Goal: Task Accomplishment & Management: Complete application form

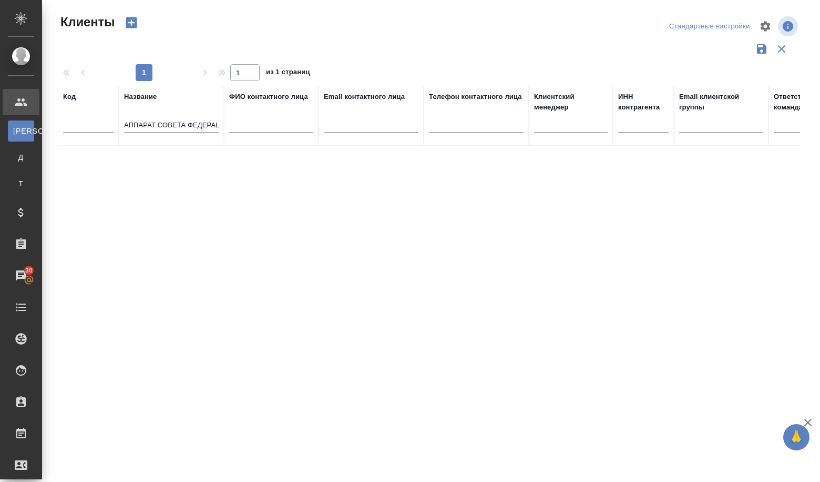
select select "RU"
drag, startPoint x: 145, startPoint y: 128, endPoint x: 242, endPoint y: 151, distance: 100.0
click at [242, 151] on div "Код Название АППАРАТ СОВЕТА ФЕДЕРАЦИИ ФЕДЕРАЛЬНОГО СОБРАНИЯ РОССИЙСКОЙ ФЕДЕРАЦИ…" at bounding box center [429, 275] width 743 height 379
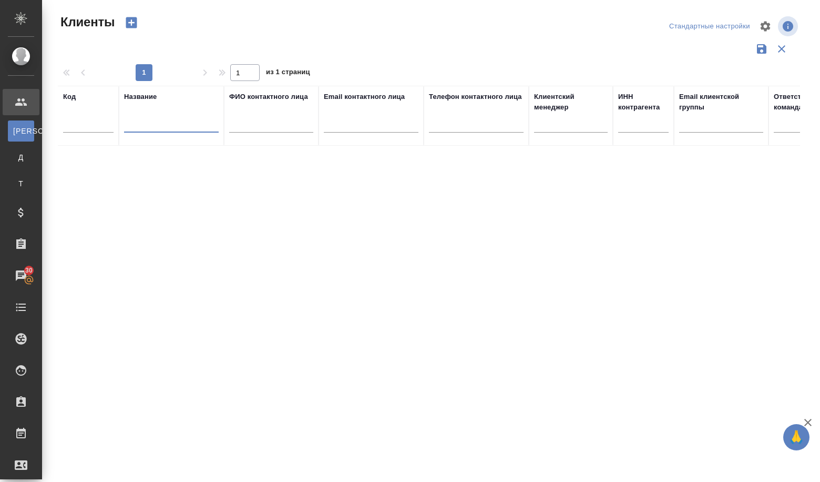
paste input "АО "ТАИФ-НК""
type input "АО "ТАИФ-НК""
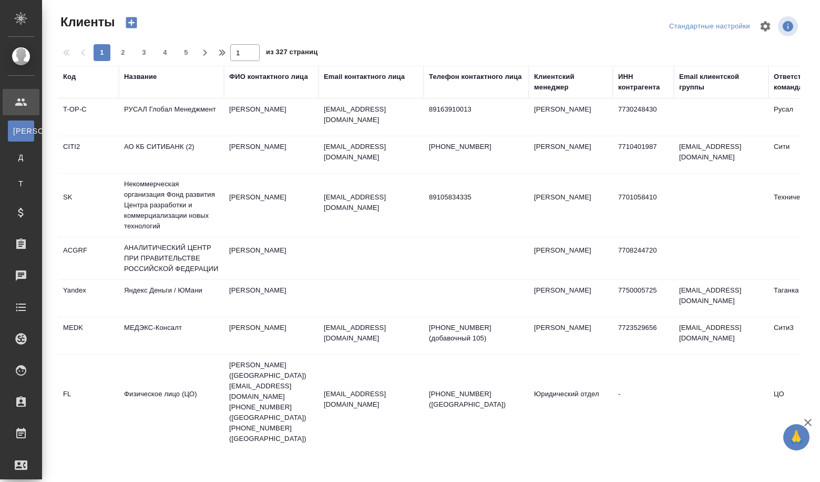
select select "RU"
click at [158, 87] on div "Название" at bounding box center [171, 82] width 95 height 21
click at [151, 77] on div "Название" at bounding box center [140, 77] width 33 height 11
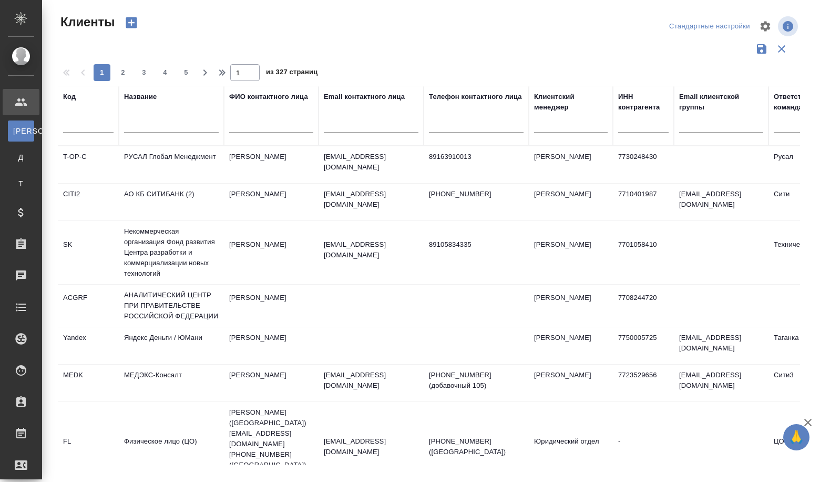
click at [141, 134] on div at bounding box center [171, 127] width 95 height 26
click at [148, 126] on input "text" at bounding box center [171, 125] width 95 height 13
paste input "АО "ТАИФ-НК""
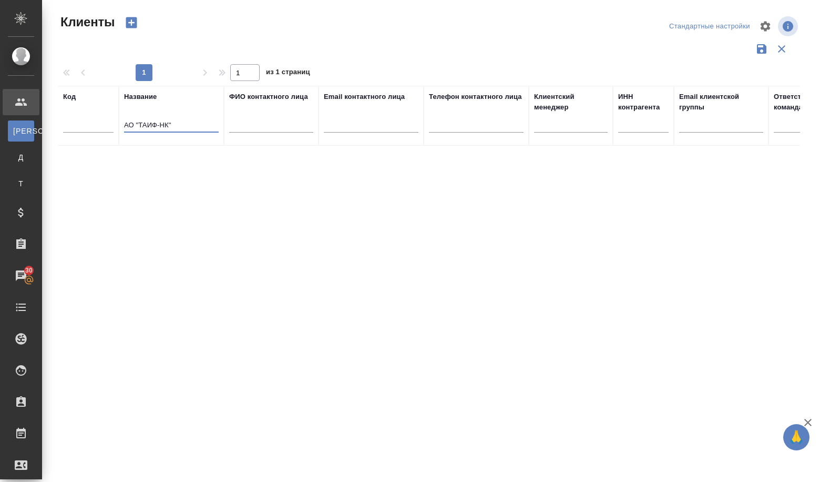
type input "АО "ТАИФ-НК""
click at [135, 26] on icon "button" at bounding box center [131, 22] width 11 height 11
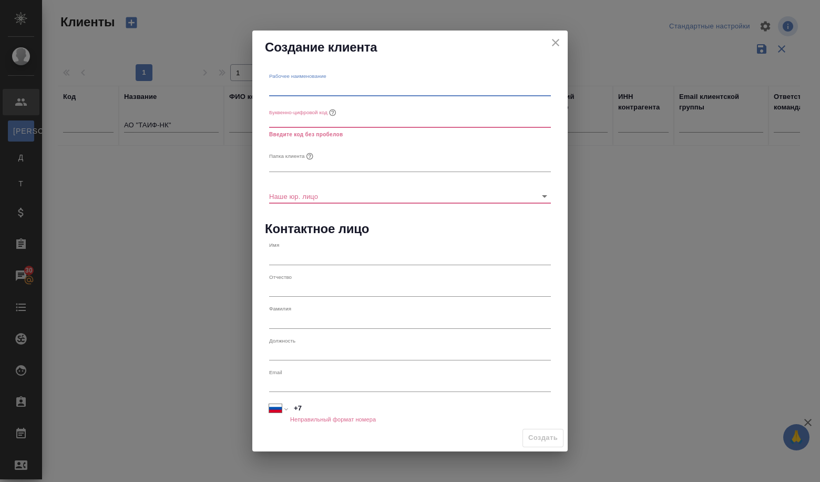
click at [309, 90] on input "text" at bounding box center [410, 88] width 282 height 15
paste input "АО "ТАИФ-НК""
type input "АО "ТАИФ-НК""
click at [300, 114] on input "text" at bounding box center [410, 120] width 282 height 15
type input "е"
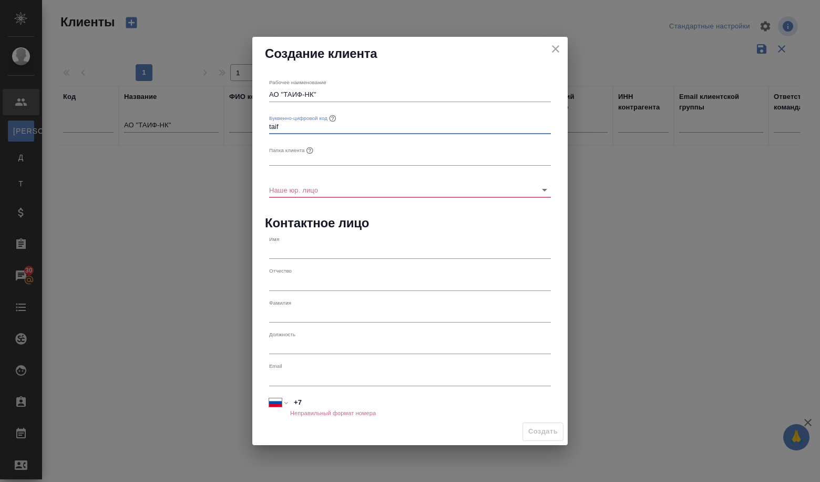
type input "taif"
click at [294, 158] on input "text" at bounding box center [410, 158] width 282 height 15
type input "N"
type input "Таиф-НК"
click at [278, 188] on input "Наше юр. лицо" at bounding box center [393, 189] width 248 height 14
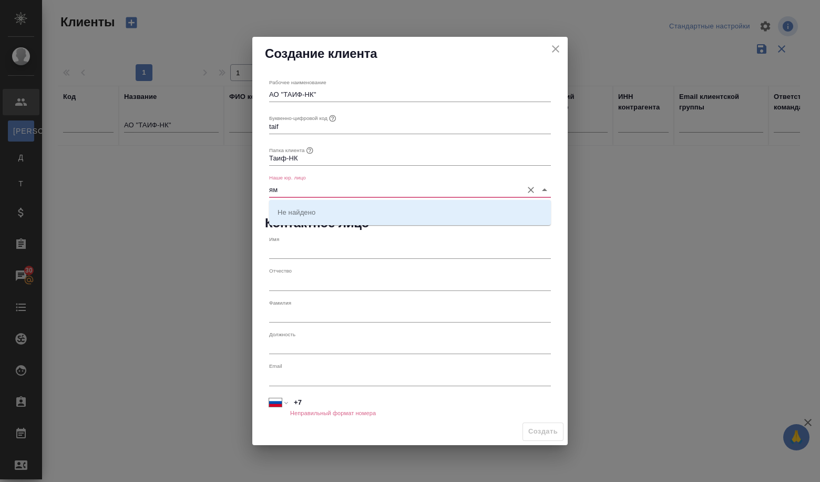
type input "я"
click at [312, 215] on p "(МБ) ООО "Монблан"" at bounding box center [312, 212] width 69 height 11
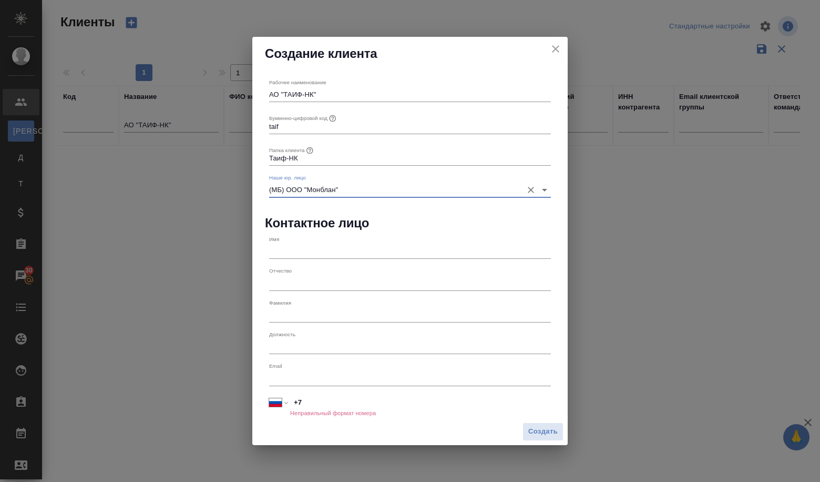
type input "(МБ) ООО "Монблан""
click at [291, 256] on input "text" at bounding box center [410, 251] width 282 height 15
paste input "Федорова Анастасия Сергеевна"
type input "Федорова Анастасия Сергеевна"
click at [328, 410] on h6 "Неправильный формат номера" at bounding box center [333, 413] width 86 height 6
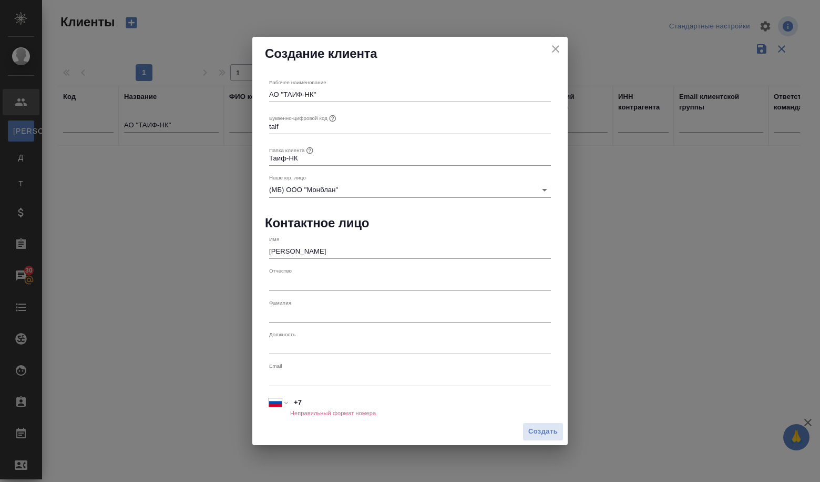
click at [326, 403] on input "+7" at bounding box center [420, 401] width 261 height 15
paste input "8855 5385 407"
click at [305, 405] on input "+7 8855 5385 407" at bounding box center [421, 401] width 260 height 15
click at [311, 404] on input "+7 8855 5385 407" at bounding box center [421, 401] width 260 height 15
click at [308, 404] on input "+7 8855 5385 407" at bounding box center [421, 401] width 260 height 15
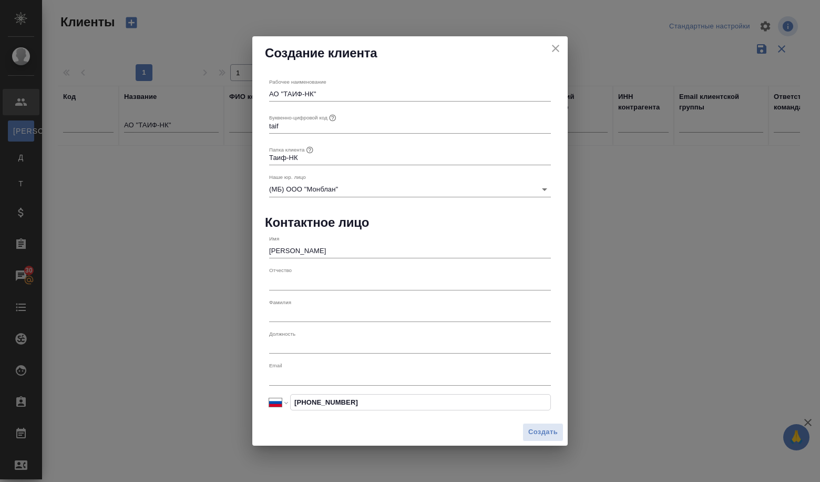
type input "+7 855 538 54 07"
click at [349, 363] on div "Email" at bounding box center [410, 373] width 282 height 23
paste input "Fedorova_AS@taifnk.ru"
type input "Fedorova_AS@taifnk.ru"
click at [436, 398] on input "+7 855 538 54 07" at bounding box center [420, 401] width 261 height 15
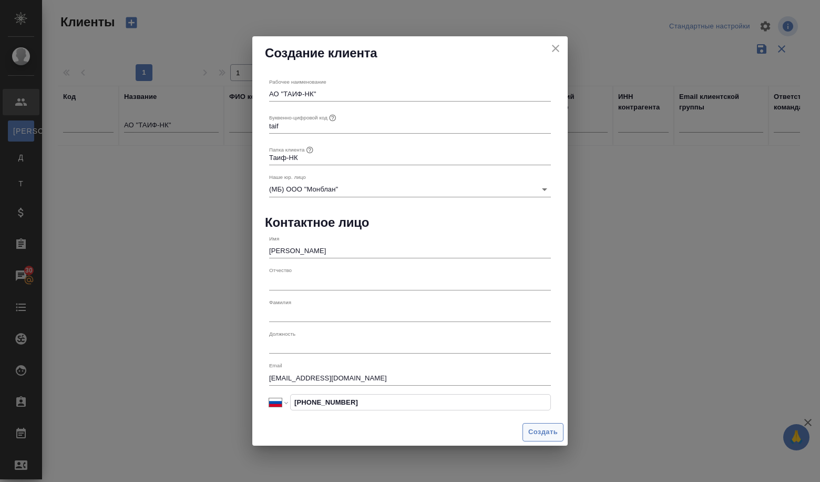
click at [539, 433] on span "Создать" at bounding box center [543, 432] width 29 height 12
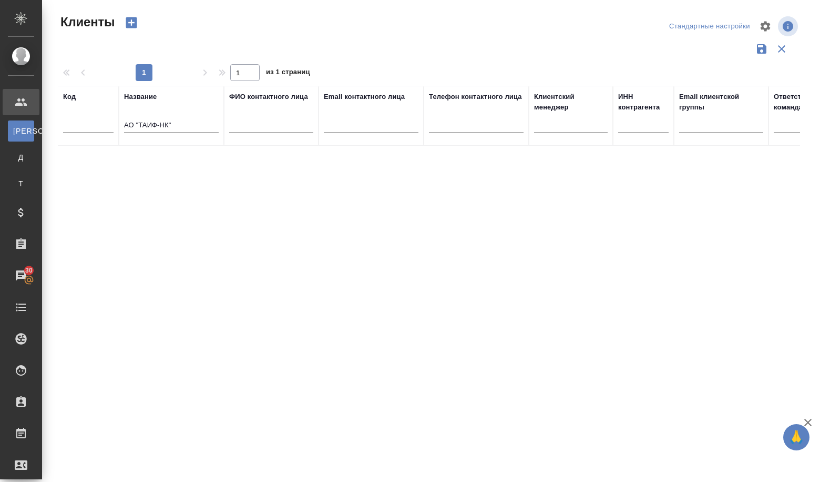
type input "+7"
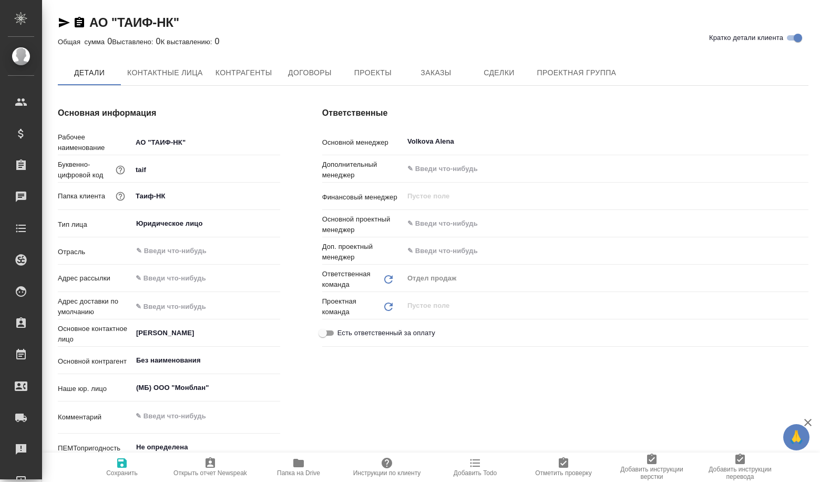
type textarea "x"
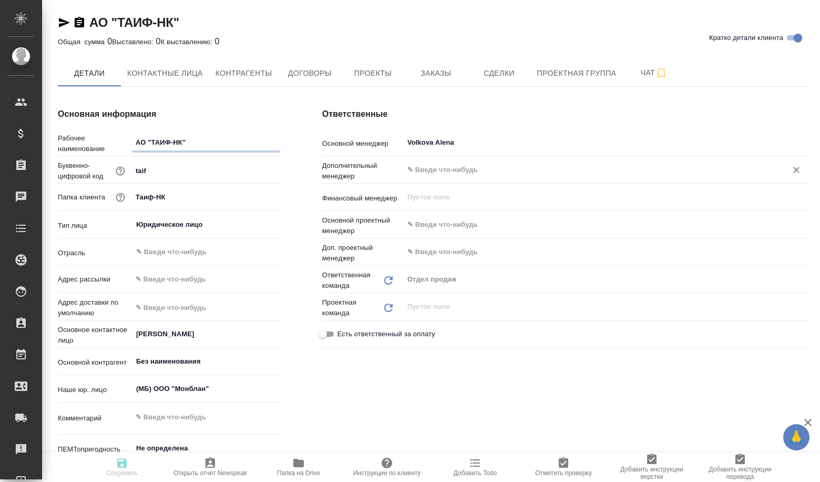
type textarea "x"
click at [494, 72] on span "Сделки" at bounding box center [499, 73] width 50 height 13
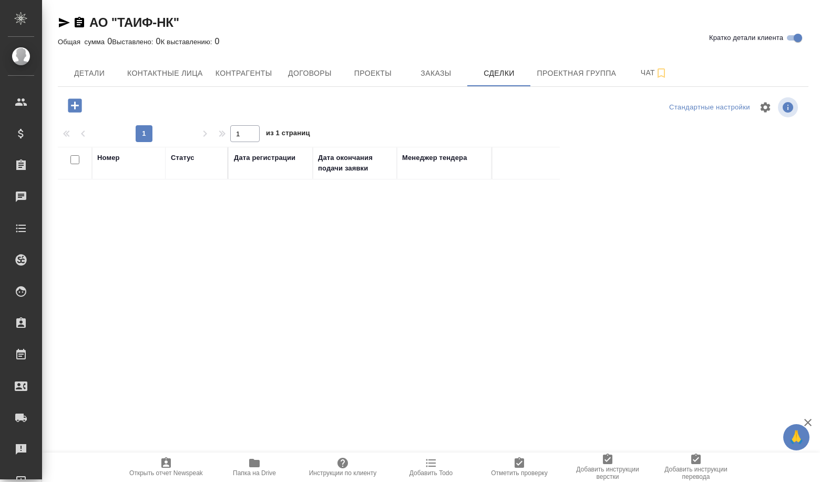
click at [76, 104] on icon "button" at bounding box center [75, 105] width 18 height 18
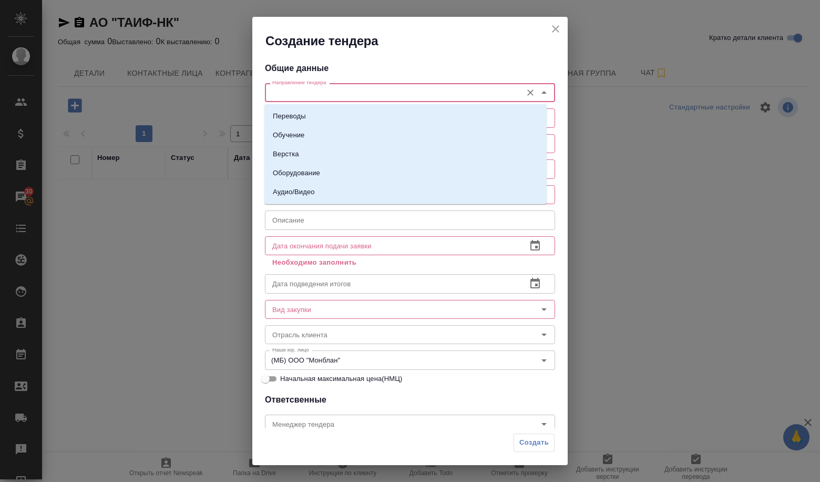
click at [336, 95] on input "Направление тендера" at bounding box center [392, 92] width 249 height 13
click at [328, 119] on li "Переводы" at bounding box center [406, 116] width 282 height 19
type input "Переводы"
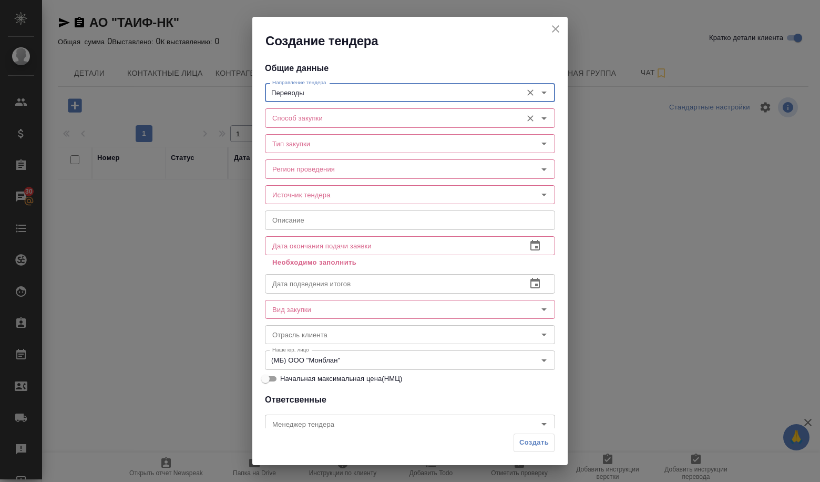
click at [322, 124] on input "Способ закупки" at bounding box center [392, 117] width 249 height 13
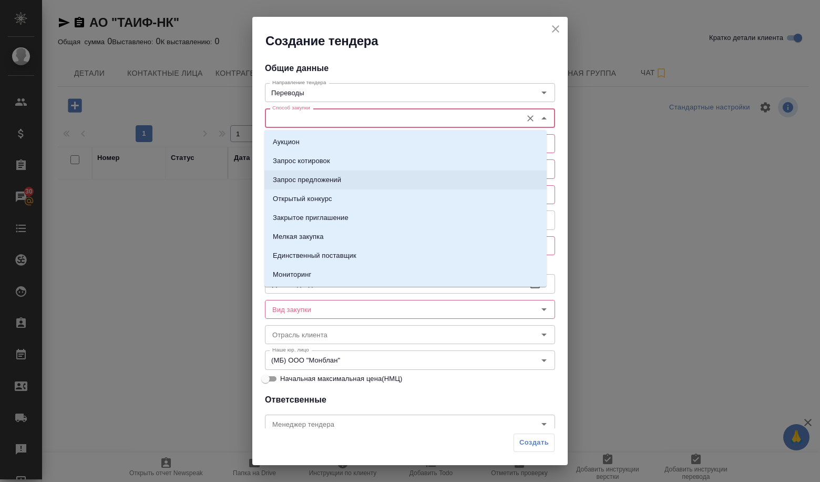
click at [310, 179] on p "Запрос предложений" at bounding box center [307, 180] width 68 height 11
type input "Запрос предложений"
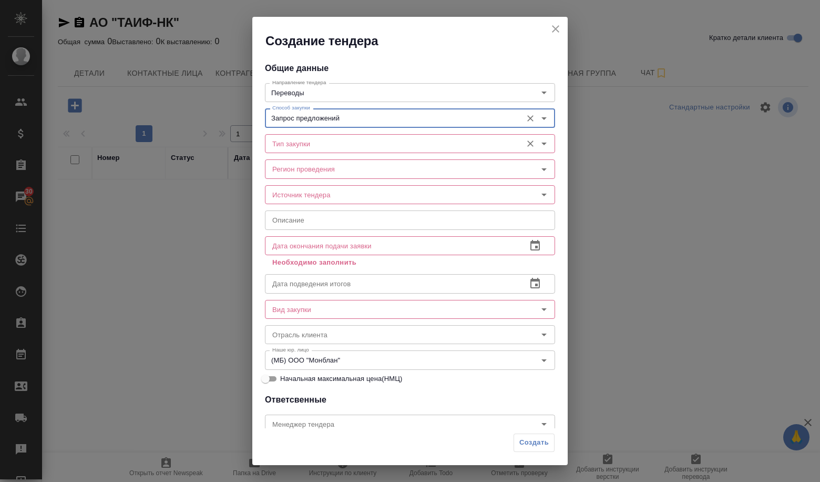
click at [306, 150] on div "Тип закупки" at bounding box center [410, 143] width 290 height 19
click at [304, 144] on input "Тип закупки" at bounding box center [392, 143] width 249 height 13
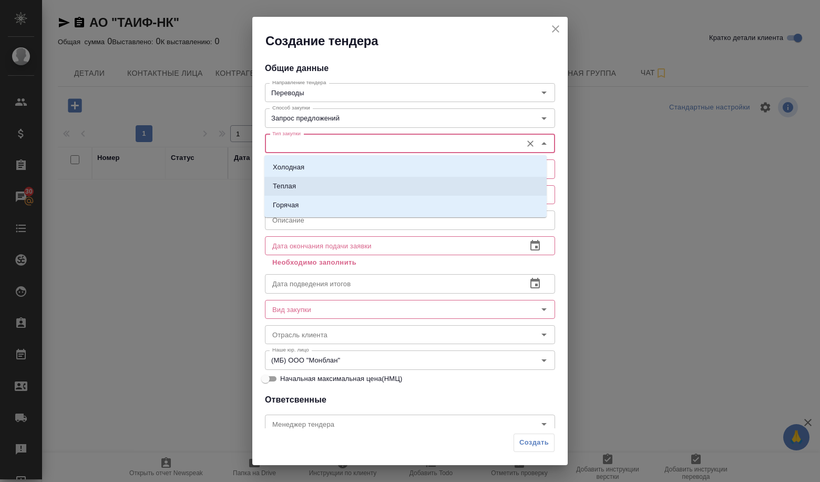
click at [311, 166] on li "Холодная" at bounding box center [406, 167] width 282 height 19
type input "Холодная"
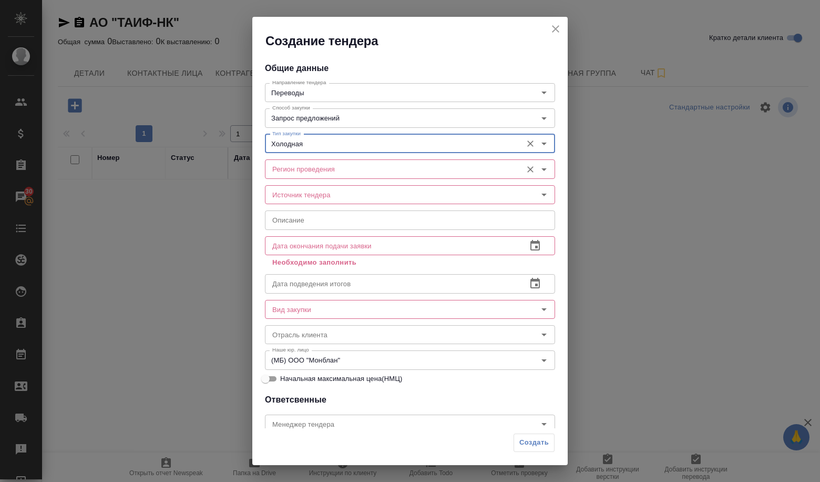
click at [309, 173] on input "Регион проведения" at bounding box center [392, 169] width 249 height 13
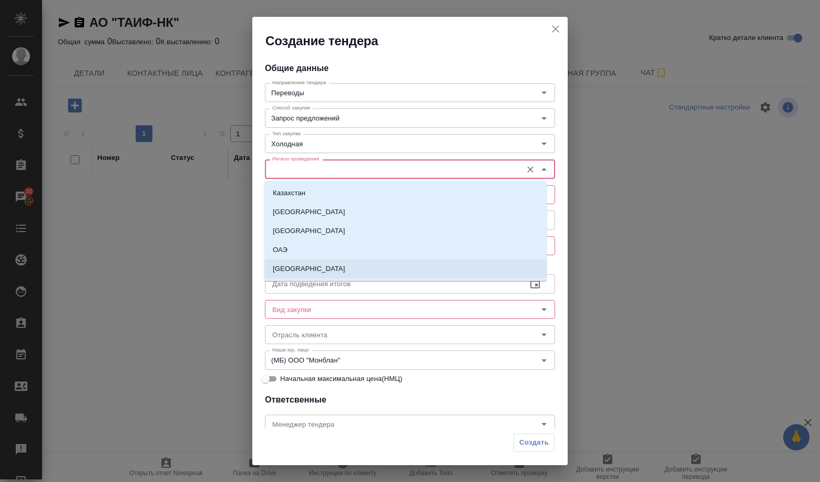
click at [300, 269] on li "[GEOGRAPHIC_DATA]" at bounding box center [406, 268] width 282 height 19
type input "[GEOGRAPHIC_DATA]"
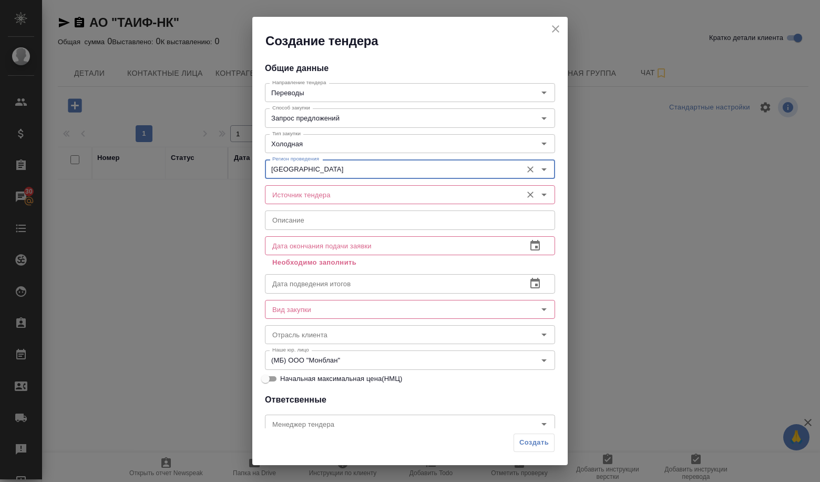
click at [298, 200] on input "Источник тендера" at bounding box center [392, 194] width 249 height 13
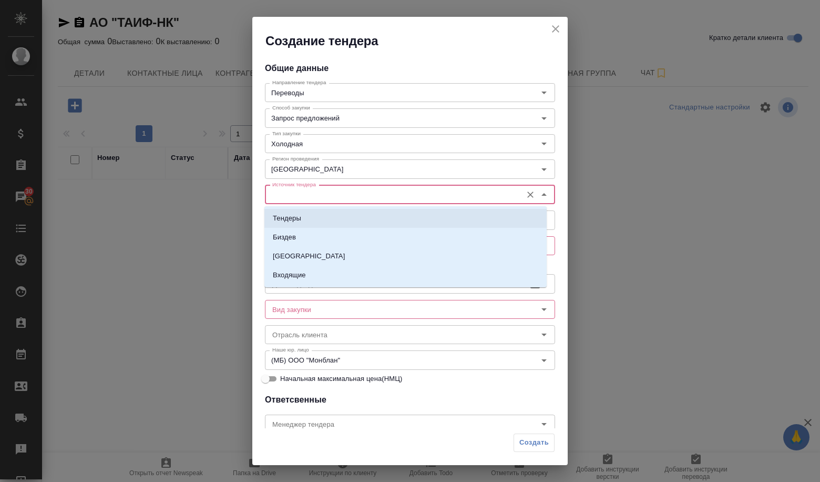
click at [296, 212] on li "Тендеры" at bounding box center [406, 218] width 282 height 19
type input "Тендеры"
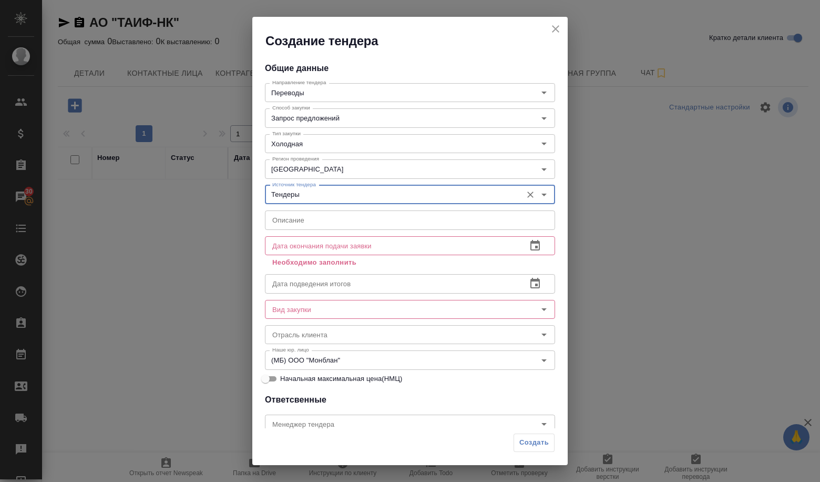
click at [296, 218] on input "text" at bounding box center [410, 219] width 290 height 19
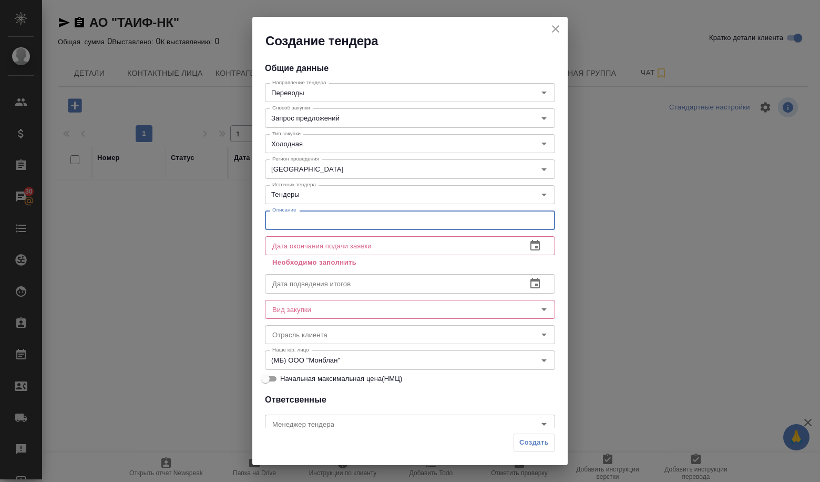
paste input "Оказание переводческих услуг по проектам в области нефтепереработки."
type input "Оказание переводческих услуг по проектам в области нефтепереработки."
click at [533, 248] on icon "button" at bounding box center [535, 245] width 13 height 13
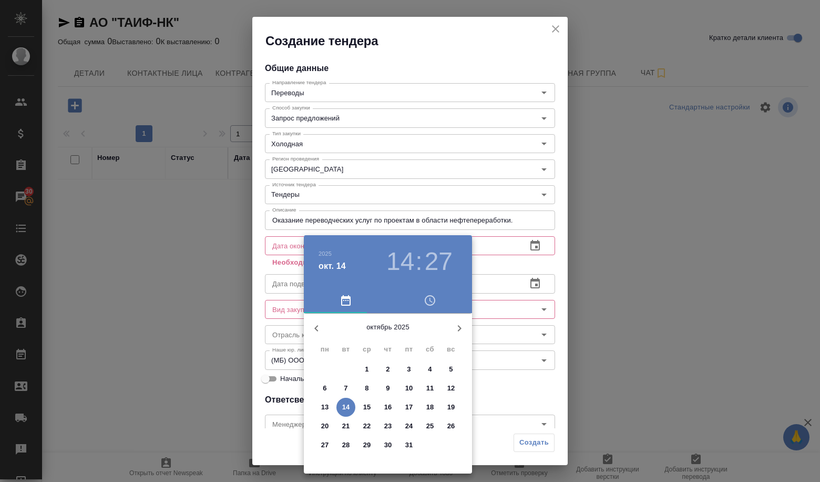
click at [407, 403] on p "17" at bounding box center [409, 407] width 8 height 11
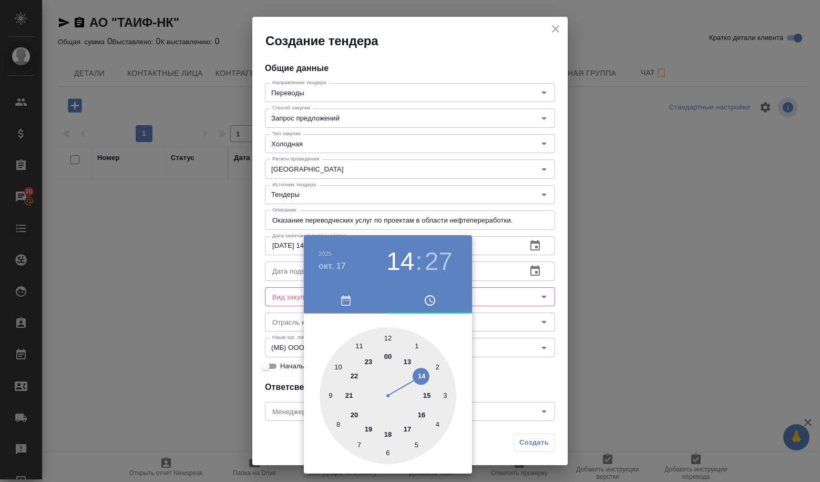
click at [340, 365] on div at bounding box center [388, 395] width 137 height 137
click at [389, 340] on div at bounding box center [388, 395] width 137 height 137
type input "17.10.2025 10:00"
click at [508, 354] on div at bounding box center [410, 241] width 820 height 482
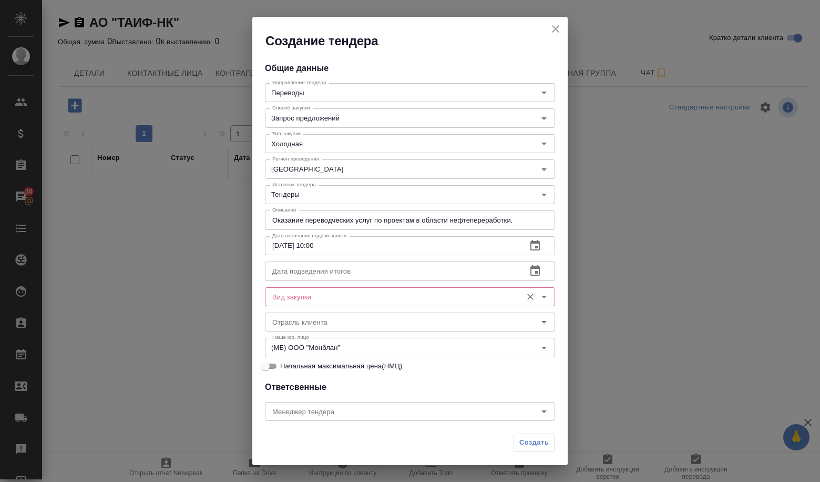
click at [413, 290] on input "Вид закупки" at bounding box center [392, 296] width 249 height 13
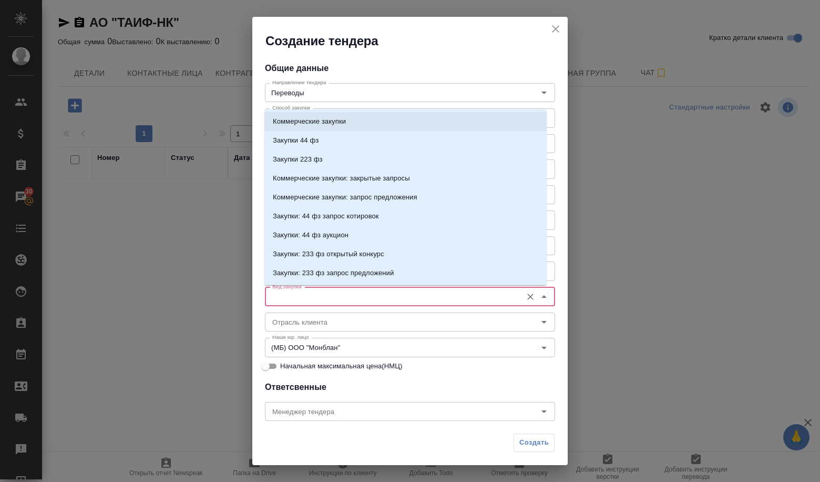
click at [320, 123] on p "Коммерческие закупки" at bounding box center [309, 121] width 73 height 11
type input "Коммерческие закупки"
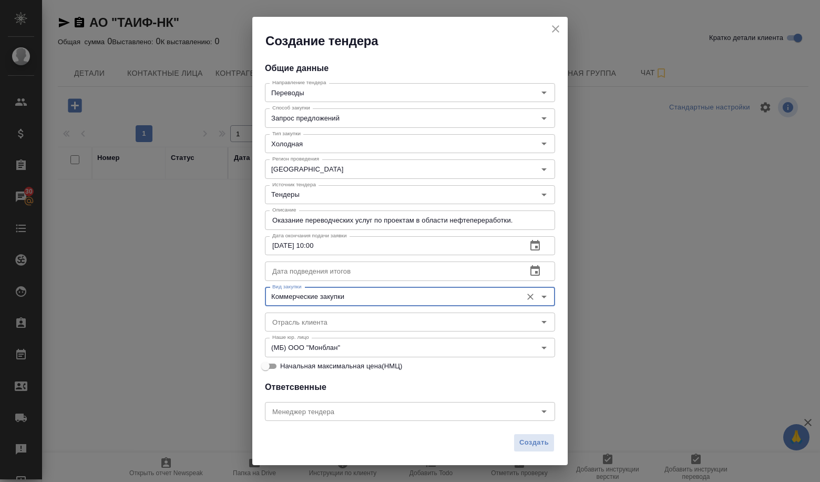
click at [531, 268] on icon "button" at bounding box center [535, 270] width 9 height 11
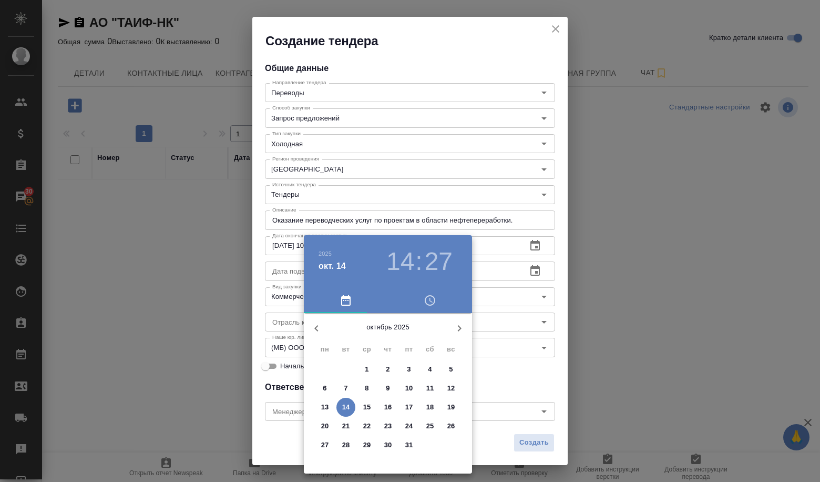
click at [389, 442] on p "30" at bounding box center [388, 445] width 8 height 11
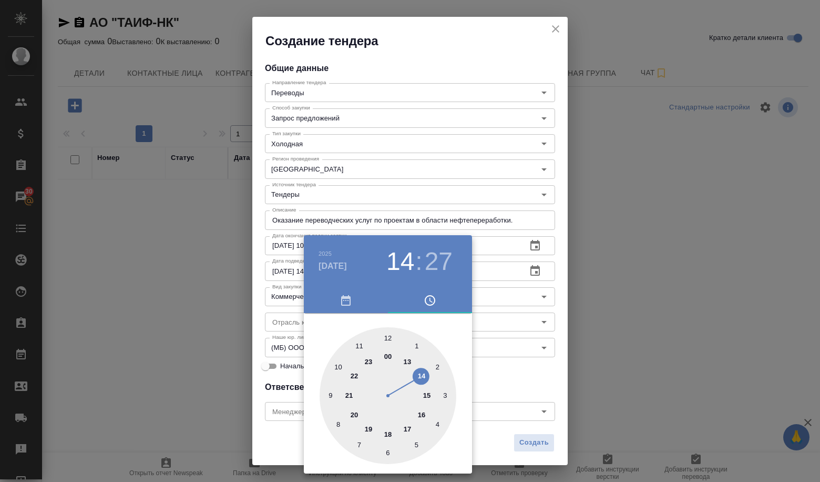
click at [389, 336] on div at bounding box center [388, 395] width 137 height 137
click at [389, 339] on div at bounding box center [388, 395] width 137 height 137
type input "30.10.2025 12:00"
drag, startPoint x: 522, startPoint y: 365, endPoint x: 516, endPoint y: 364, distance: 5.3
click at [521, 365] on div at bounding box center [410, 241] width 820 height 482
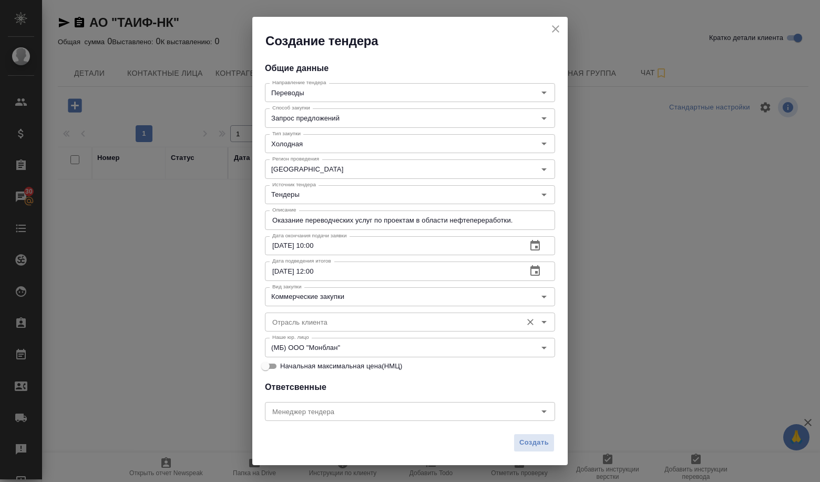
click at [379, 322] on input "Отрасль клиента" at bounding box center [392, 322] width 249 height 13
click at [379, 324] on input "Отрасль клиента" at bounding box center [392, 322] width 249 height 13
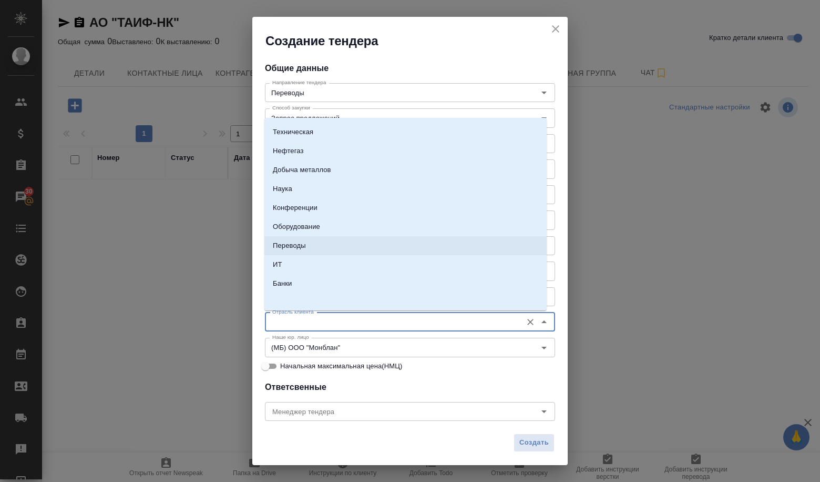
scroll to position [56, 0]
click at [288, 149] on p "Нефтегаз" at bounding box center [288, 149] width 31 height 11
type input "Нефтегаз"
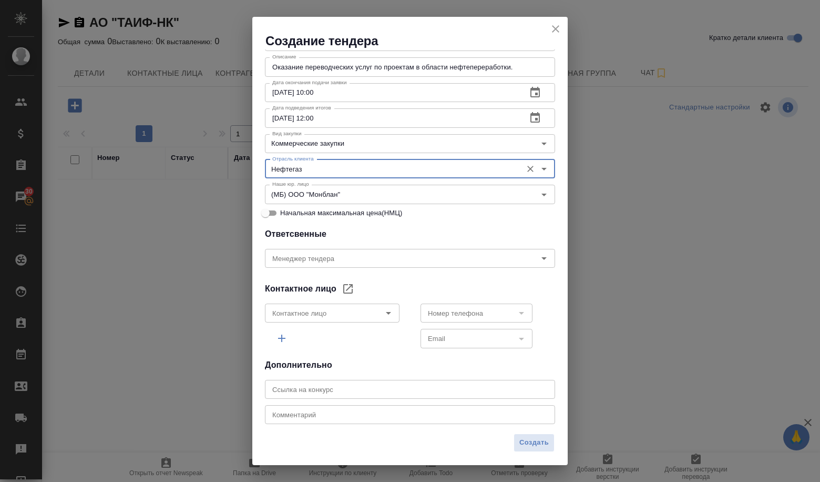
scroll to position [158, 0]
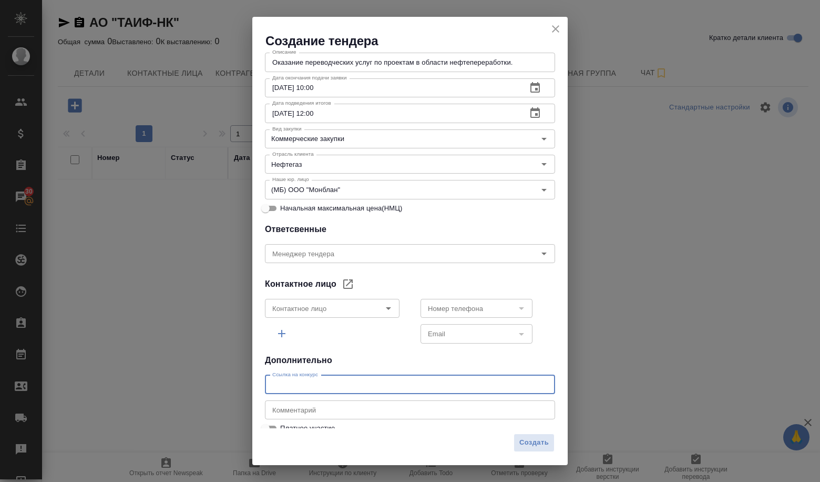
click at [355, 381] on input "text" at bounding box center [410, 384] width 290 height 19
paste input "https://onlinecontract.ru/otp/Zakupki/558573"
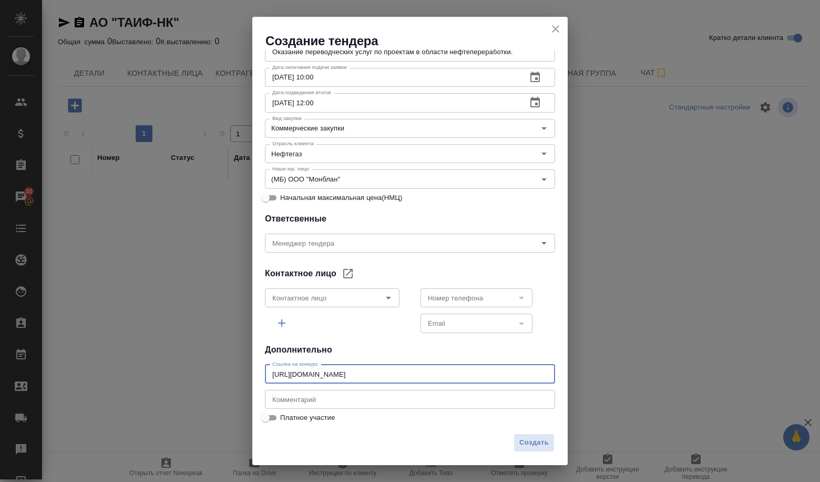
scroll to position [169, 0]
click at [386, 298] on icon "Open" at bounding box center [388, 298] width 5 height 3
type input "https://onlinecontract.ru/otp/Zakupki/558573"
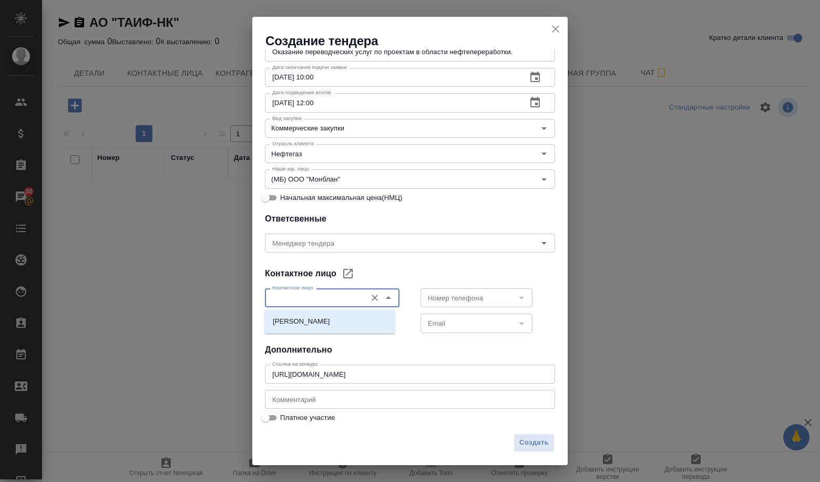
click at [282, 324] on p "Федорова Анастасия Сергеевна" at bounding box center [301, 321] width 57 height 11
type input "Федорова Анастасия Сергеевна"
click at [518, 299] on icon "Open" at bounding box center [521, 297] width 13 height 13
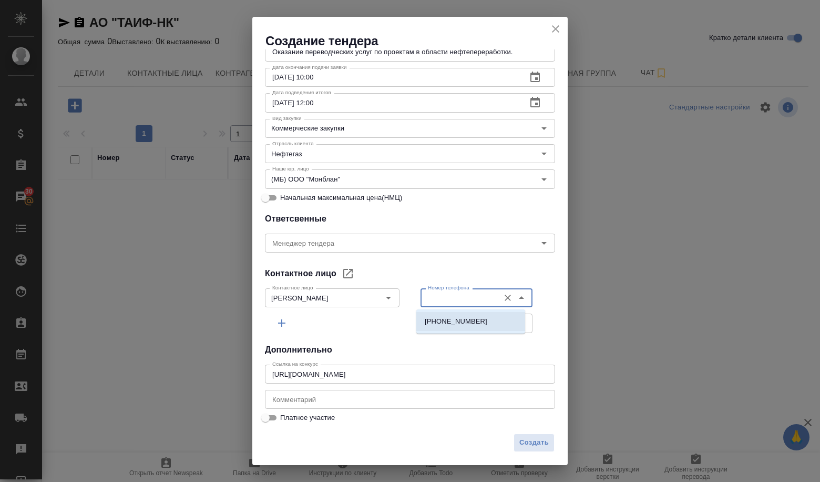
click at [432, 324] on p "+78555385407" at bounding box center [456, 321] width 63 height 11
type input "+78555385407"
click at [420, 337] on div "Номер телефона +78555385407 Номер телефона Email Email" at bounding box center [488, 309] width 156 height 72
click at [517, 325] on icon "Open" at bounding box center [521, 323] width 13 height 13
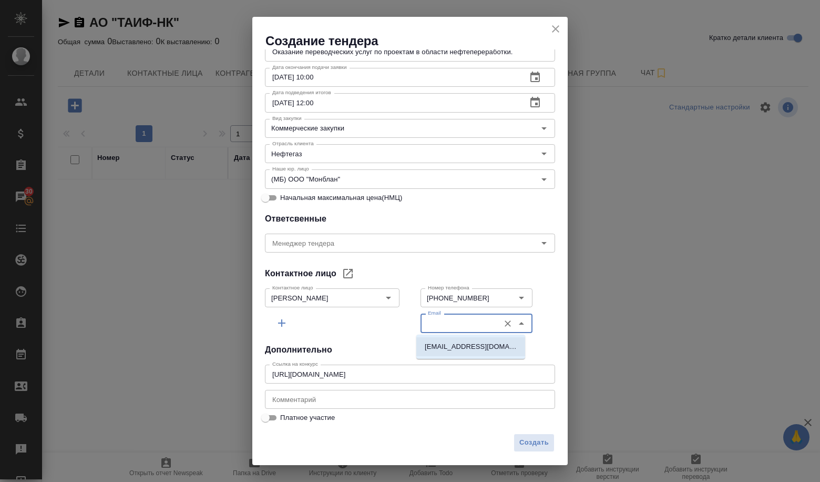
click at [427, 343] on p "Fedorova_AS@taifnk.ru" at bounding box center [471, 346] width 92 height 11
type input "Fedorova_AS@taifnk.ru"
click at [319, 325] on div at bounding box center [332, 322] width 135 height 19
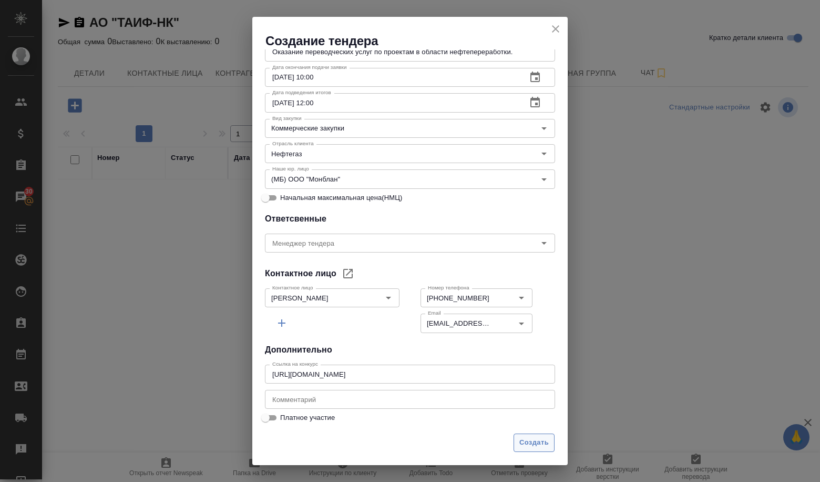
click at [526, 439] on span "Создать" at bounding box center [534, 443] width 29 height 12
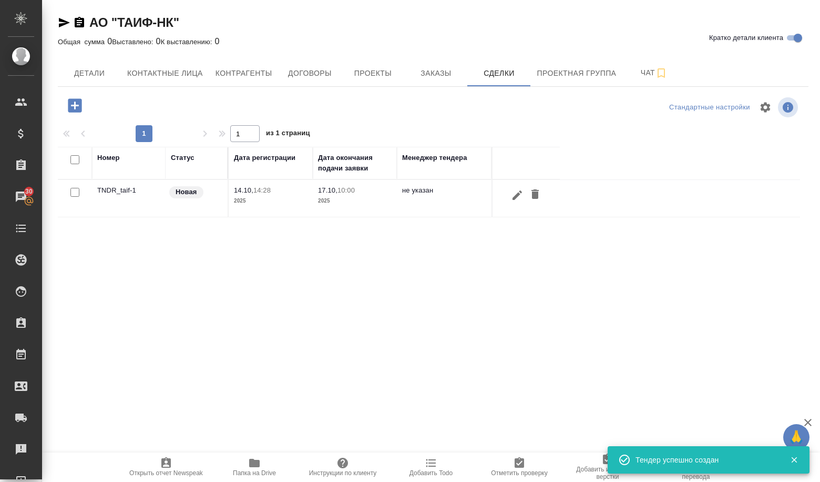
click at [134, 191] on td "TNDR_taif-1" at bounding box center [129, 198] width 74 height 37
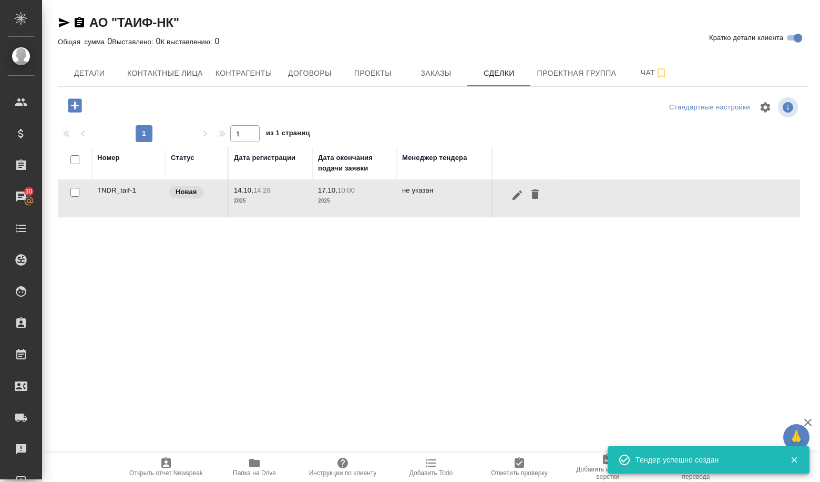
click at [134, 191] on td "TNDR_taif-1" at bounding box center [129, 198] width 74 height 37
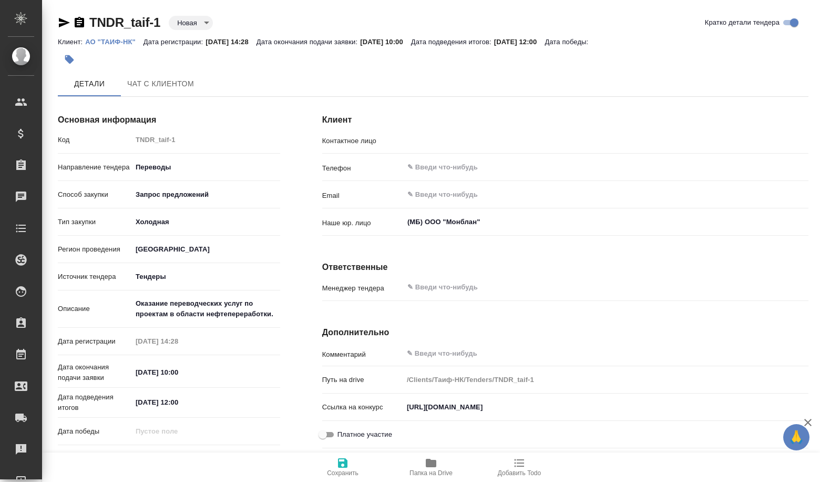
type input "[PERSON_NAME]"
click at [201, 24] on body "🙏 .cls-1 fill:#fff; AWATERA Volkova Alena Клиенты Спецификации Заказы Чаты Todo…" at bounding box center [410, 241] width 820 height 482
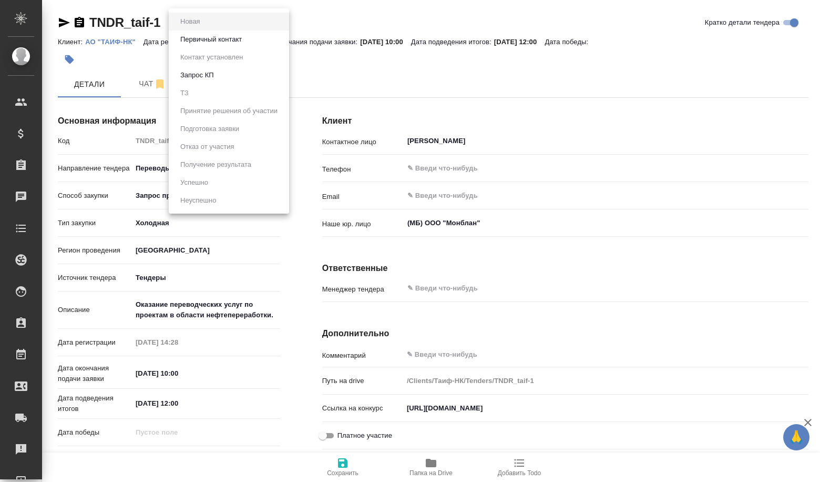
click at [208, 43] on button "Первичный контакт" at bounding box center [211, 40] width 68 height 12
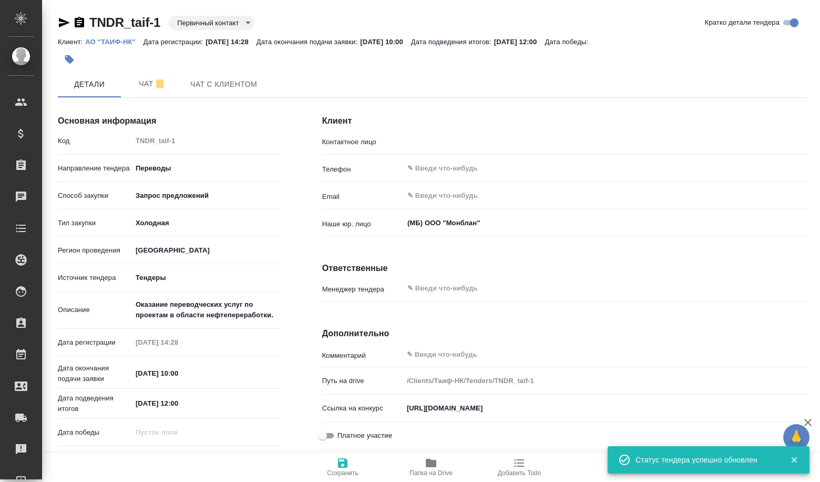
type input "Федорова Анастасия Сергеевна"
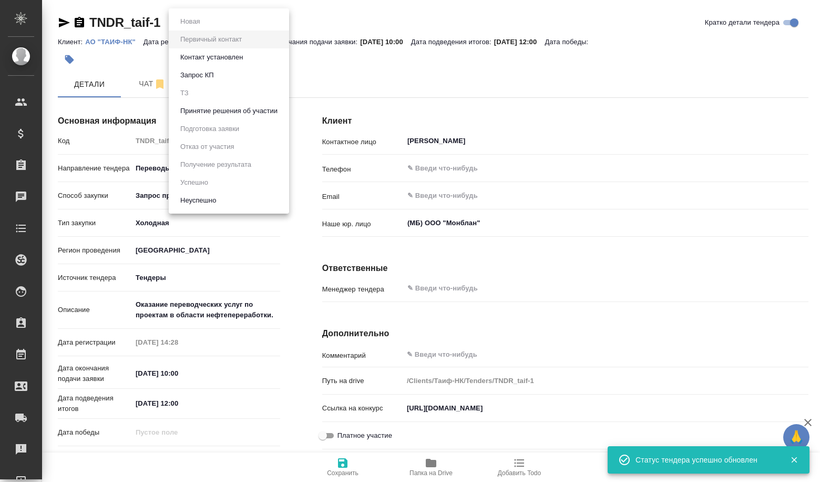
click at [208, 23] on body "🙏 .cls-1 fill:#fff; AWATERA Volkova Alena Клиенты Спецификации Заказы Чаты Todo…" at bounding box center [410, 241] width 820 height 482
click at [228, 113] on button "Принятие решения об участии" at bounding box center [229, 111] width 104 height 12
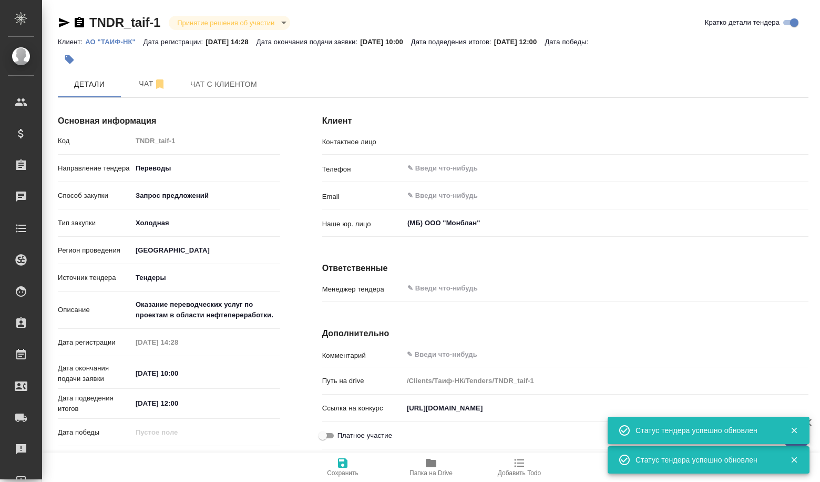
type input "Федорова Анастасия Сергеевна"
click at [158, 92] on button "Чат" at bounding box center [152, 84] width 63 height 26
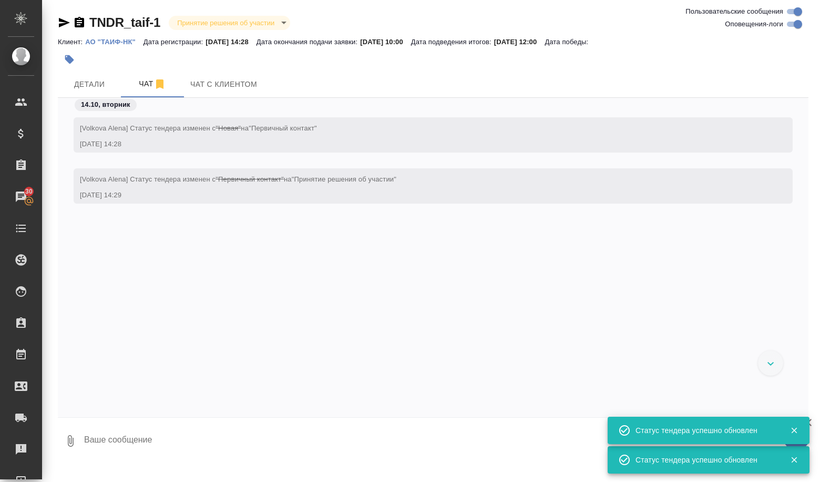
click at [133, 437] on textarea at bounding box center [446, 441] width 726 height 36
type textarea "м"
paste textarea "*Предмет КЛП Подано заявок на участие Оказание переводческих услуг по проектам …"
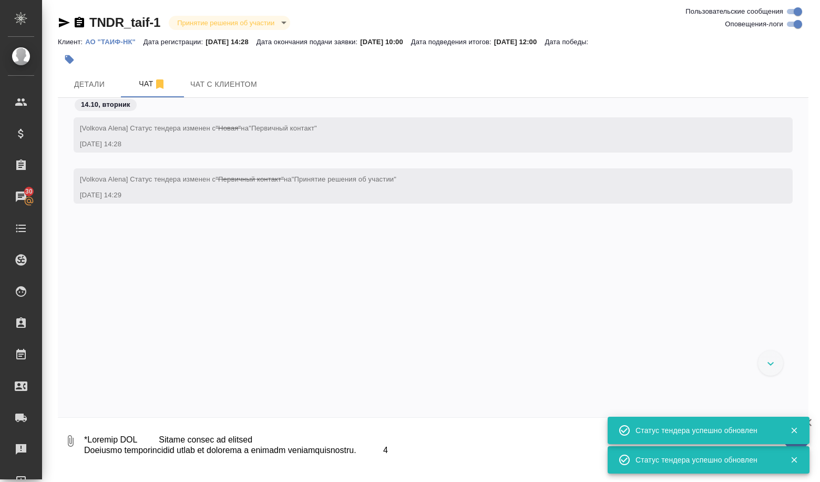
scroll to position [701, 0]
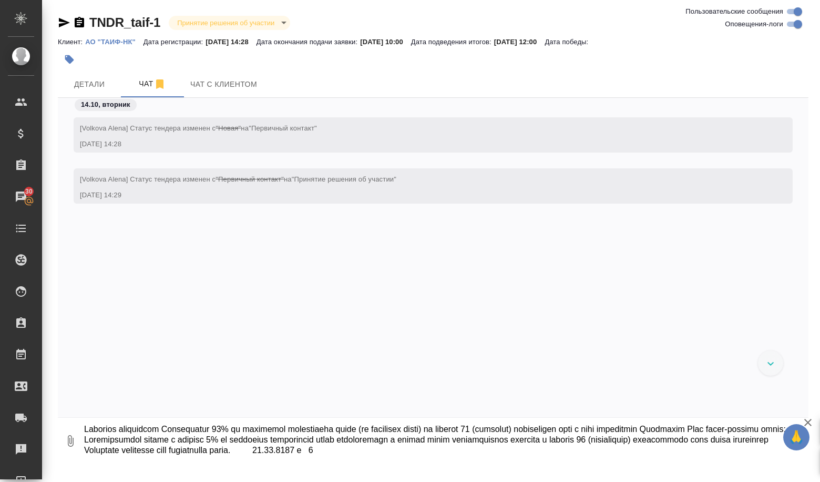
type textarea "*Предмет КЛП Подано заявок на участие Оказание переводческих услуг по проектам …"
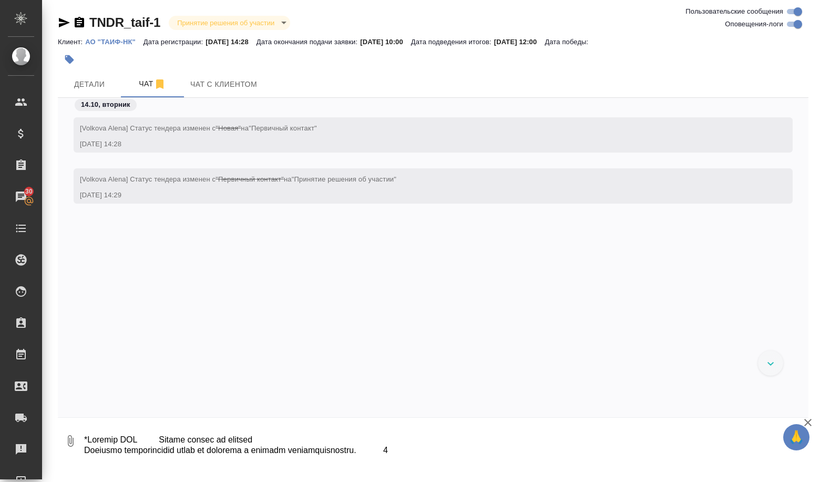
scroll to position [102, 0]
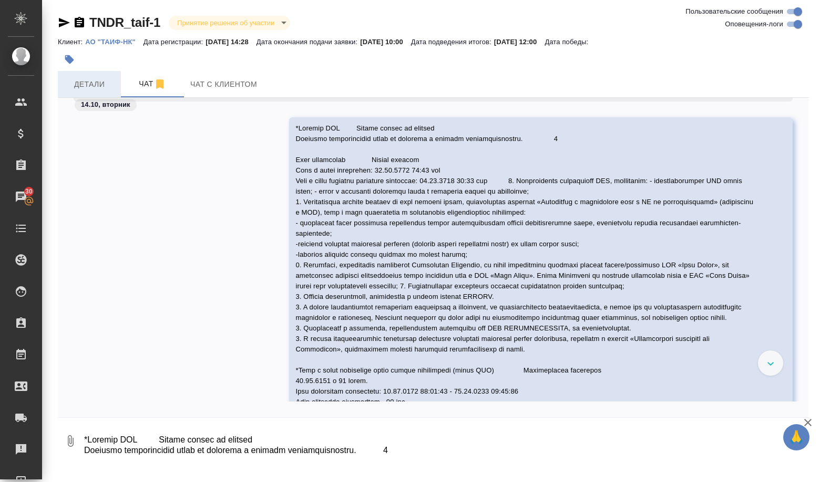
click at [82, 92] on button "Детали" at bounding box center [89, 84] width 63 height 26
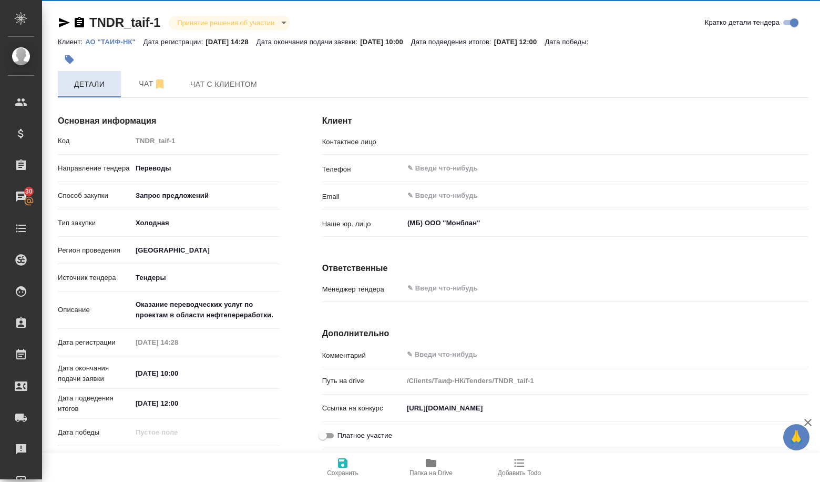
type input "Федорова Анастасия Сергеевна"
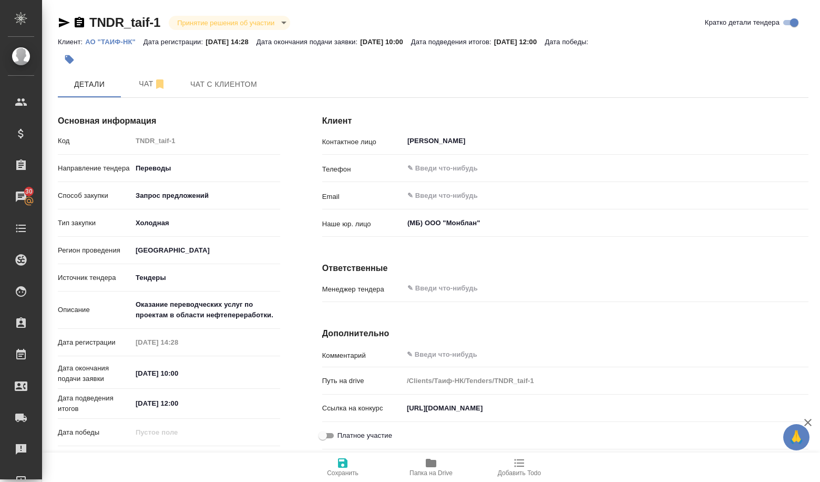
click at [434, 471] on span "Папка на Drive" at bounding box center [431, 472] width 43 height 7
